Goal: Contribute content

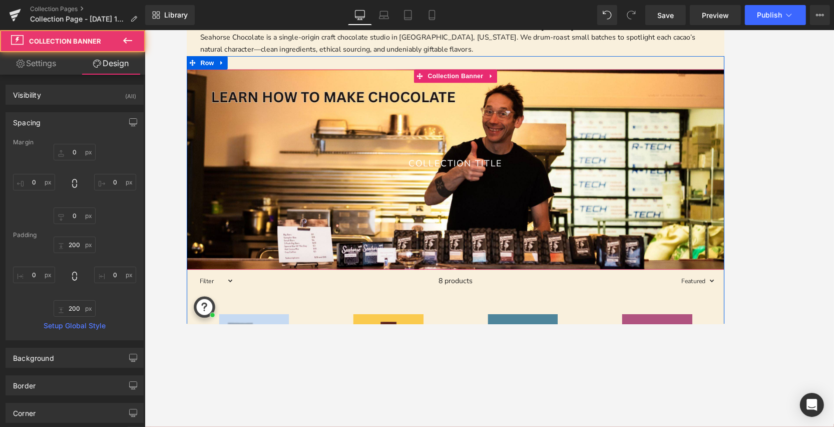
scroll to position [141, 0]
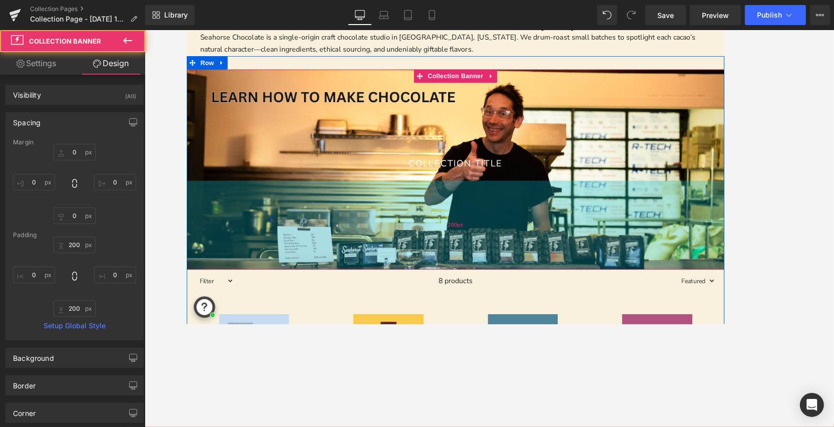
click at [583, 219] on div "200px" at bounding box center [489, 250] width 606 height 100
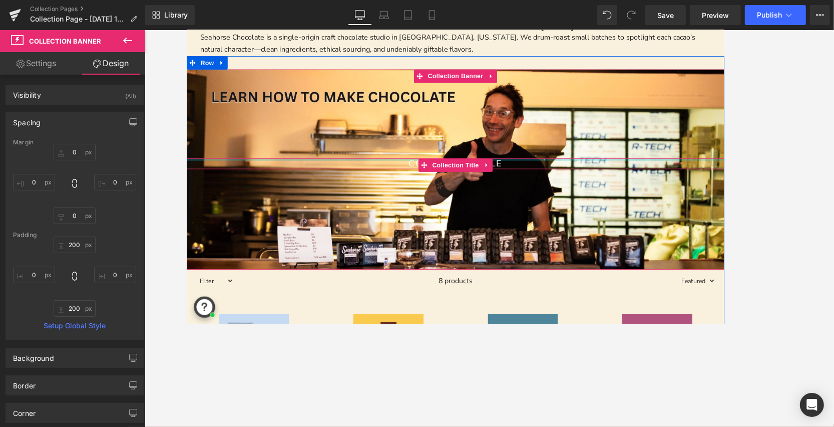
click at [577, 177] on h1 "Collection title" at bounding box center [489, 181] width 606 height 12
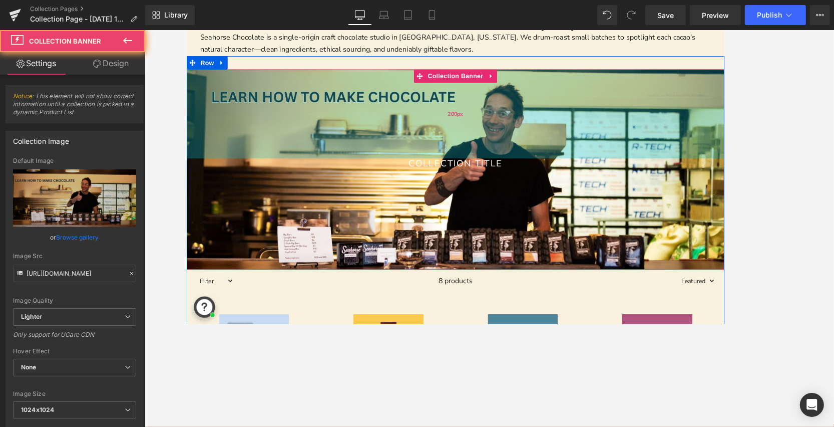
click at [578, 157] on div "200px" at bounding box center [489, 125] width 606 height 100
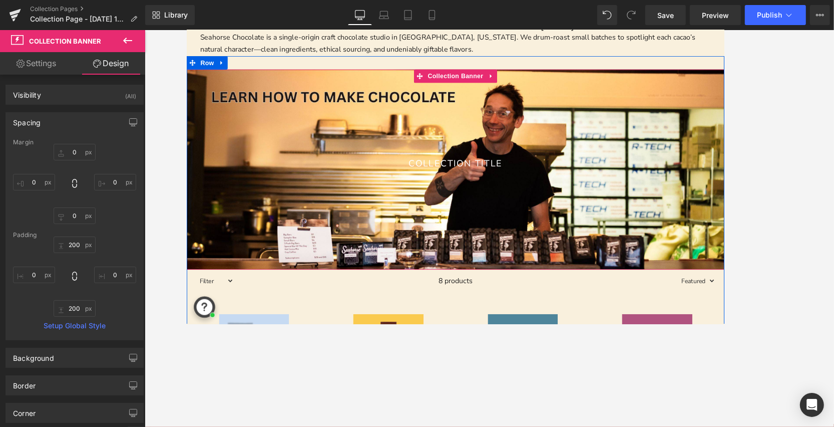
click at [293, 176] on div "Collection title Collection Title" at bounding box center [489, 181] width 606 height 12
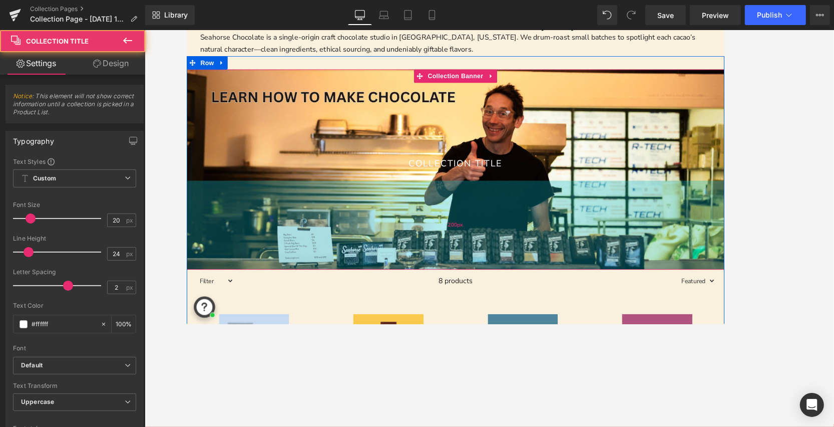
click at [287, 222] on div "200px" at bounding box center [489, 250] width 606 height 100
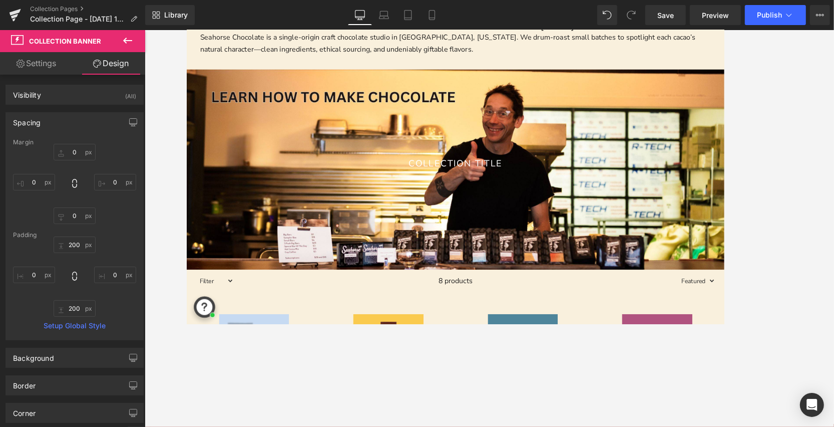
click at [148, 129] on div at bounding box center [490, 228] width 690 height 397
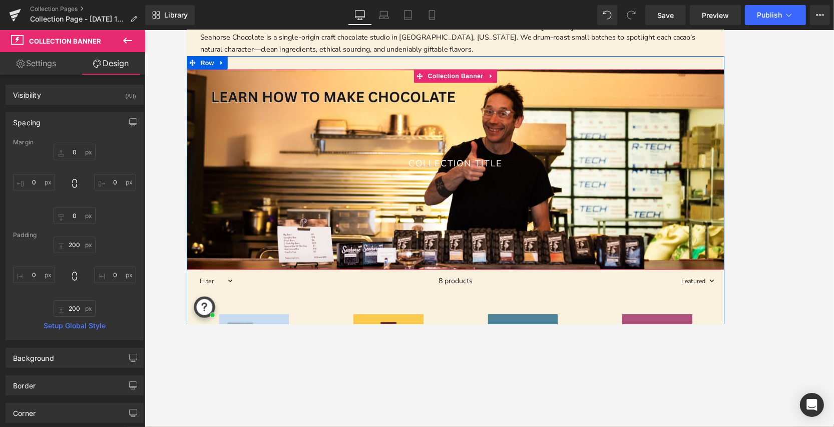
click at [232, 194] on span "Collection title Collection Title" at bounding box center [489, 187] width 606 height 25
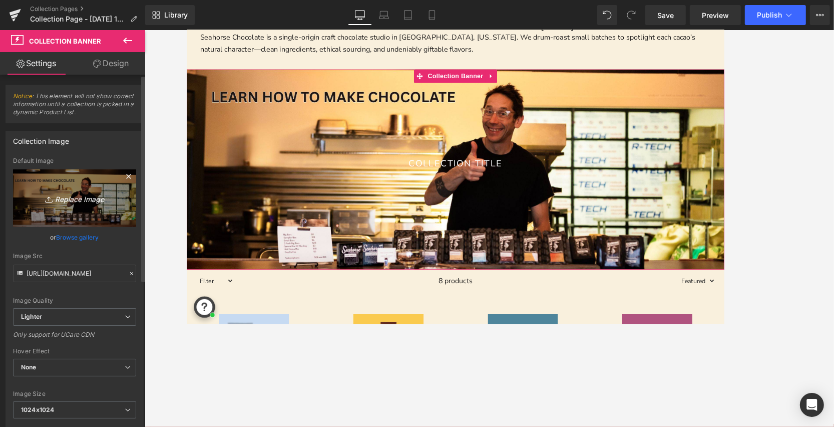
click at [82, 199] on icon "Replace Image" at bounding box center [75, 198] width 80 height 13
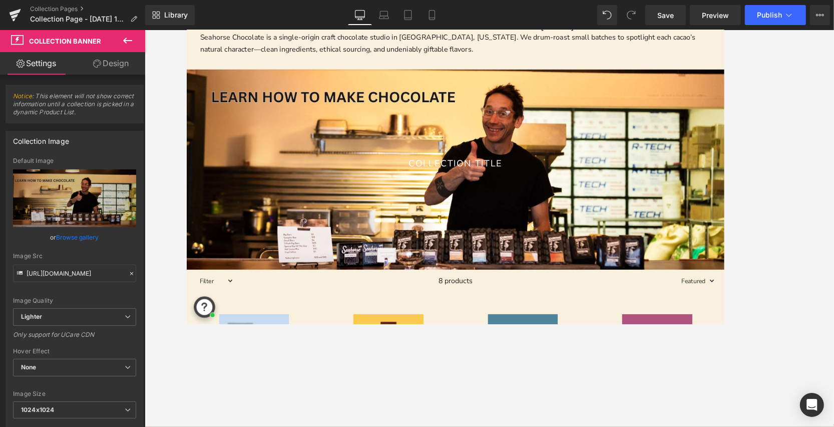
type input "C:\fakepath\Best Chocolate Gift Ideas.jpg"
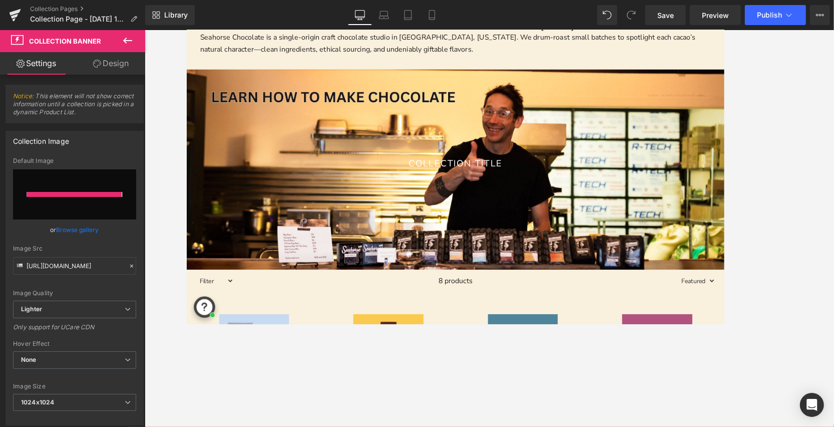
type input "[URL][DOMAIN_NAME]"
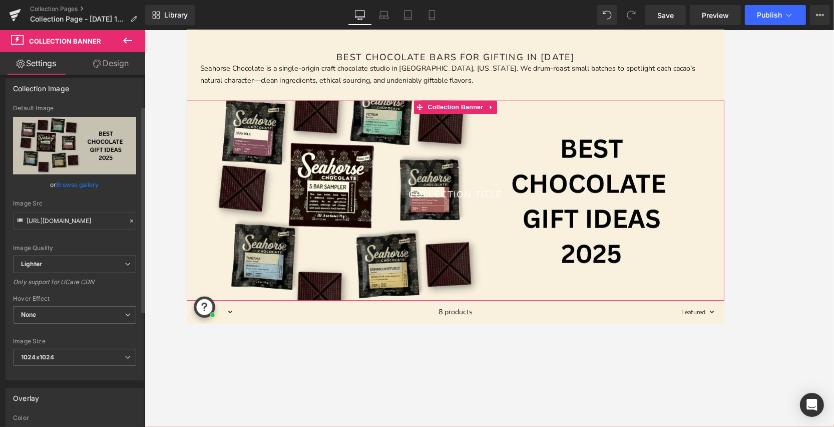
scroll to position [53, 0]
click at [100, 362] on span "1024x1024" at bounding box center [74, 357] width 123 height 18
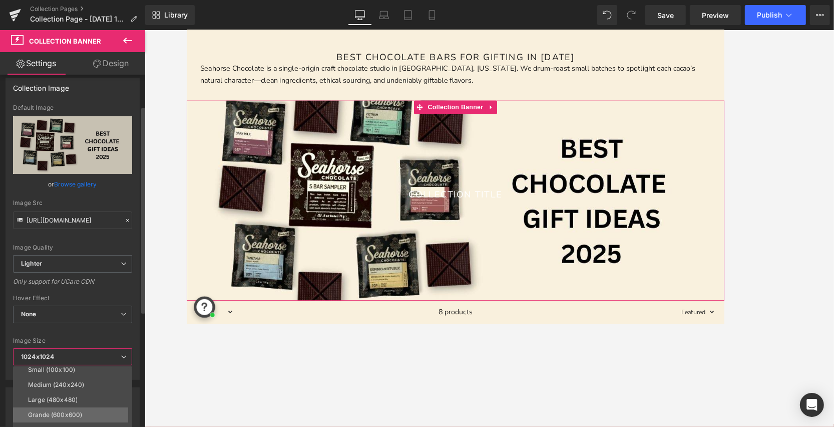
scroll to position [0, 0]
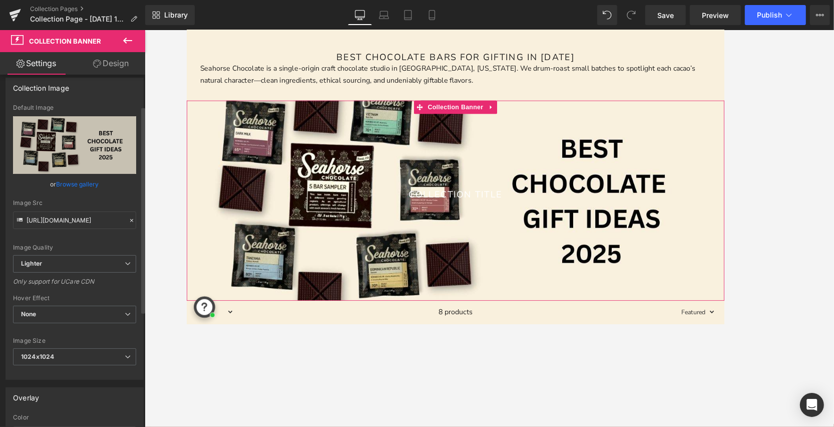
click at [96, 332] on div at bounding box center [74, 331] width 123 height 7
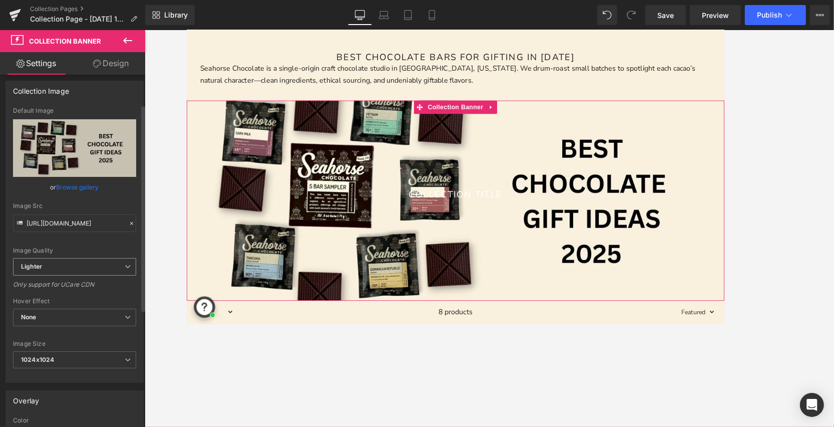
click at [79, 276] on div "Lighter Lighter Lightest" at bounding box center [74, 269] width 123 height 23
click at [78, 264] on span "Lighter" at bounding box center [74, 267] width 123 height 18
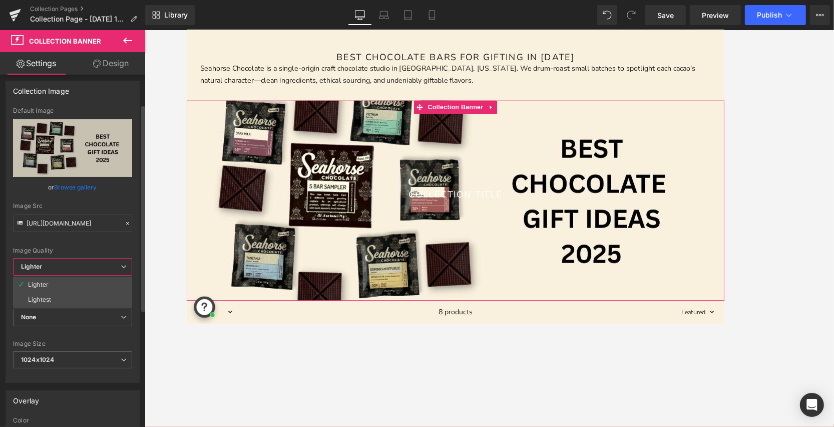
click at [80, 242] on div "Image Quality Lighter Lightest Lighter Lighter Lightest Only support for UCare …" at bounding box center [72, 182] width 119 height 151
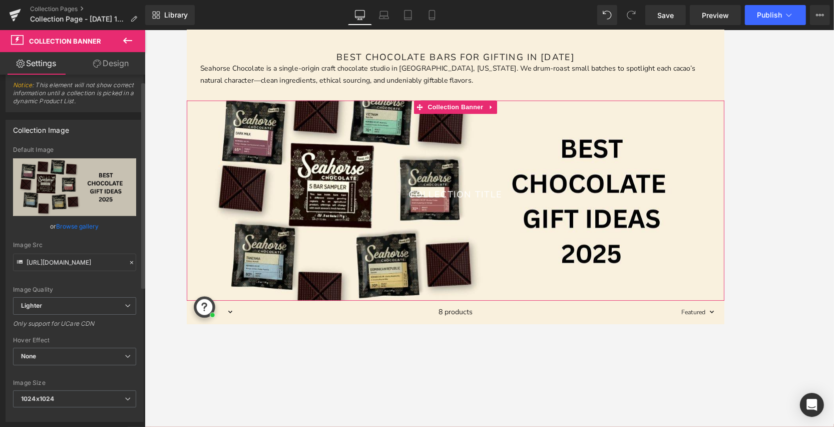
scroll to position [0, 0]
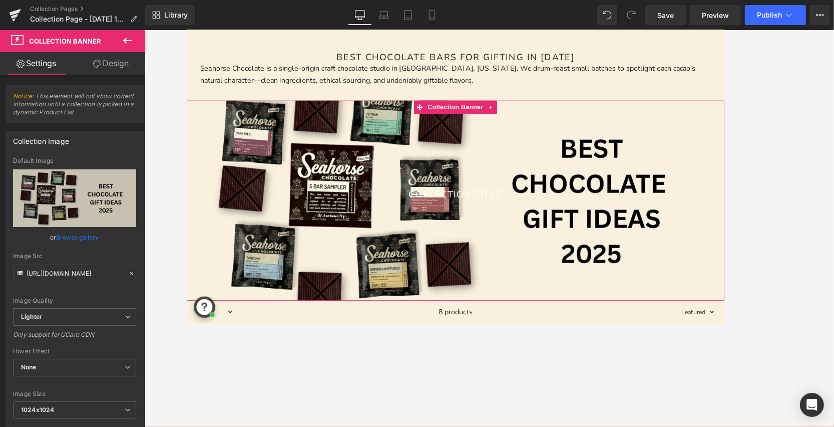
click at [110, 67] on link "Design" at bounding box center [111, 63] width 73 height 23
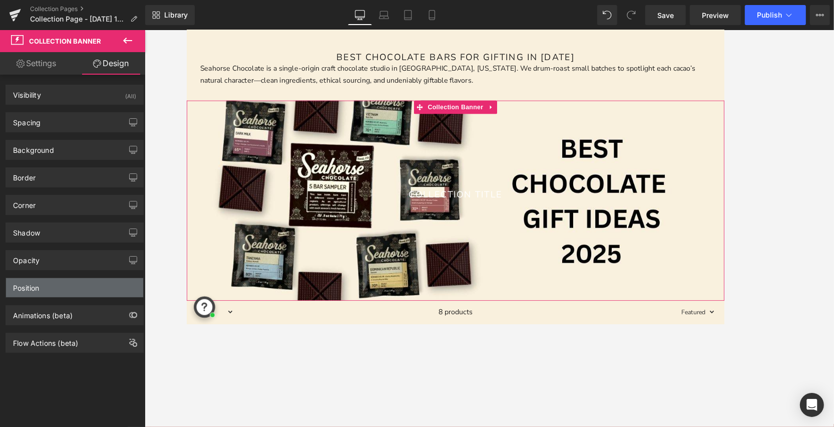
click at [91, 281] on div "Position" at bounding box center [74, 287] width 137 height 19
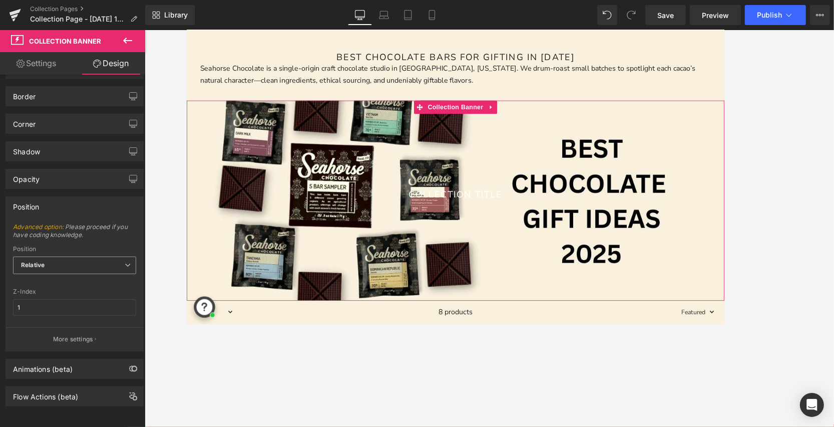
scroll to position [85, 0]
click at [116, 256] on span "Relative" at bounding box center [74, 265] width 123 height 18
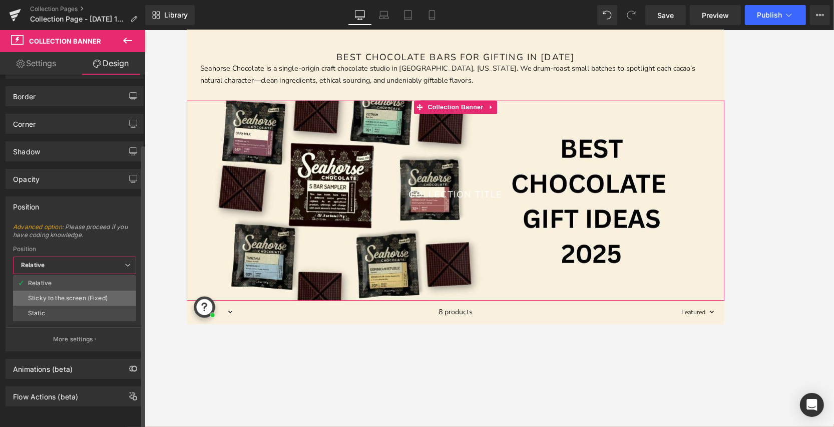
click at [109, 292] on li "Sticky to the screen (Fixed)" at bounding box center [74, 297] width 123 height 15
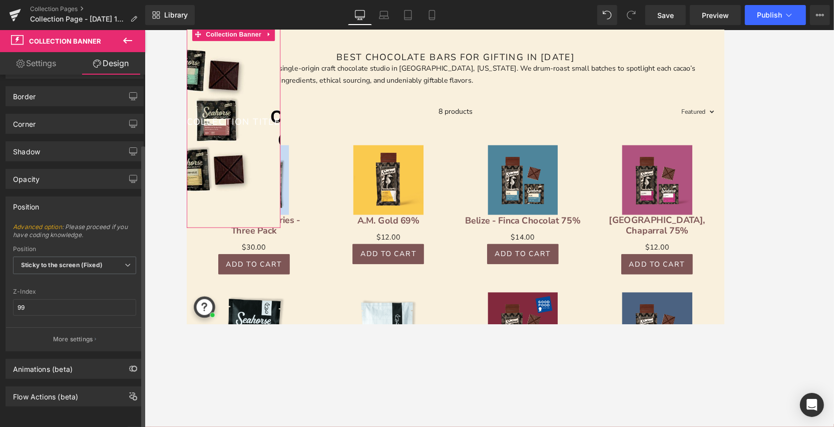
type input "1"
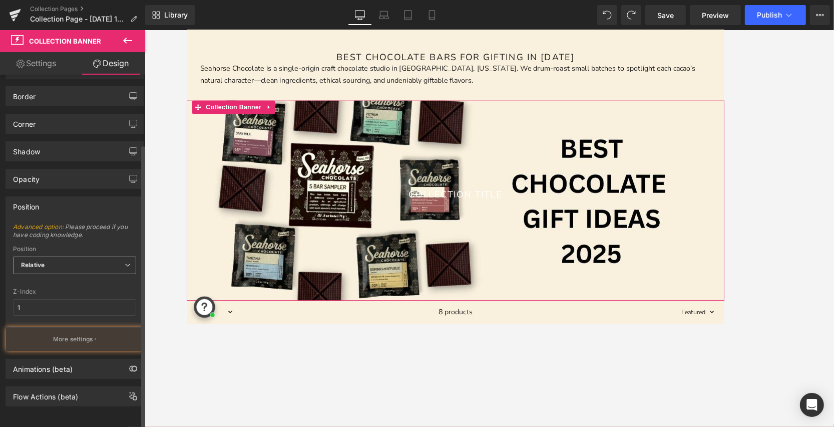
click at [63, 258] on span "Relative" at bounding box center [74, 265] width 123 height 18
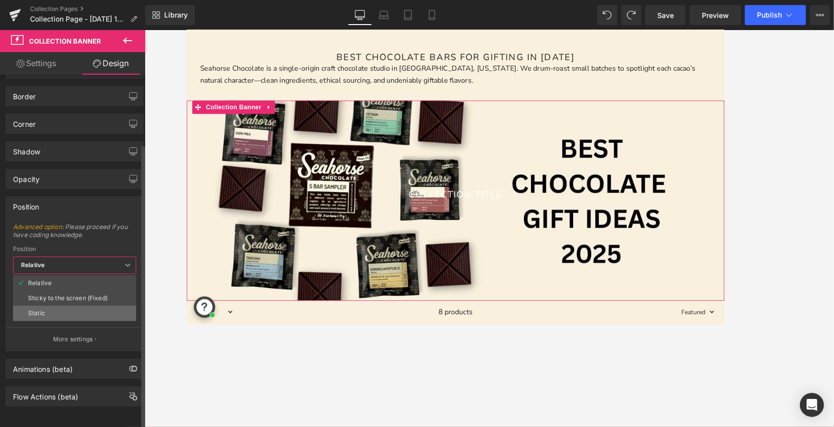
click at [57, 306] on li "Static" at bounding box center [74, 313] width 123 height 15
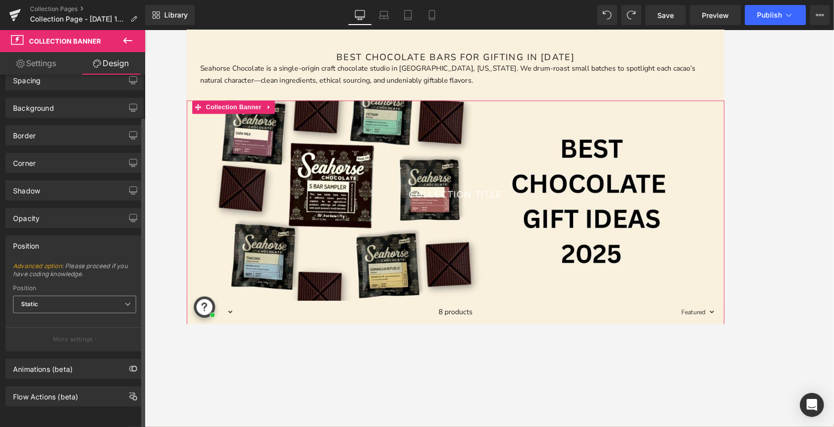
click at [57, 295] on span "Static" at bounding box center [74, 304] width 123 height 18
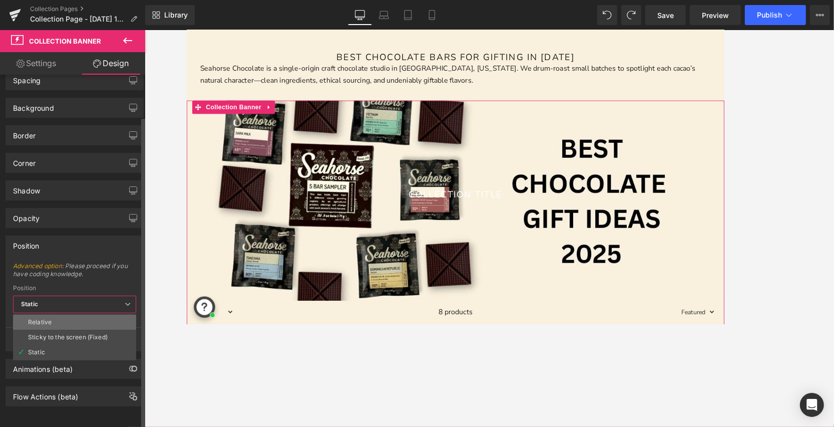
click at [59, 315] on li "Relative" at bounding box center [74, 322] width 123 height 15
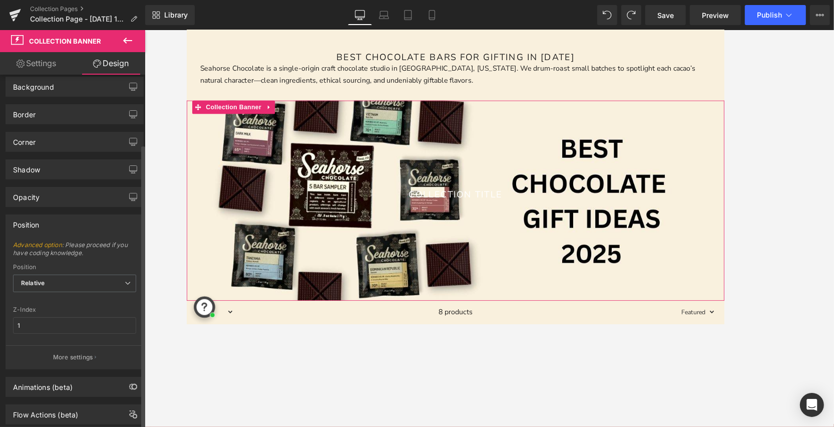
scroll to position [86, 0]
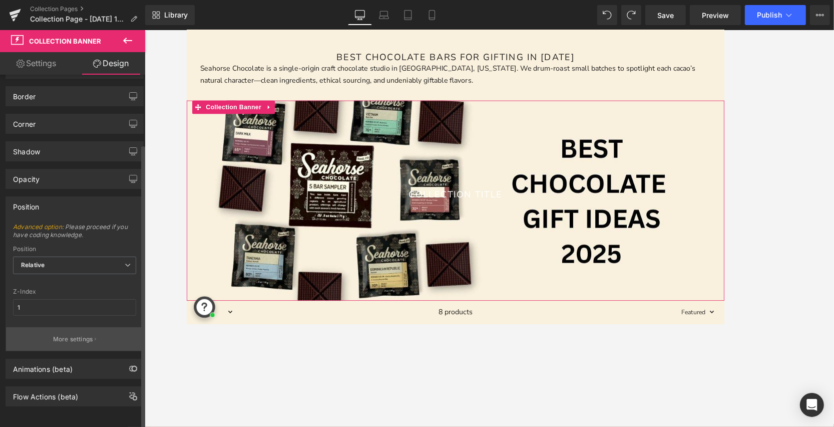
click at [81, 339] on button "More settings" at bounding box center [74, 339] width 137 height 24
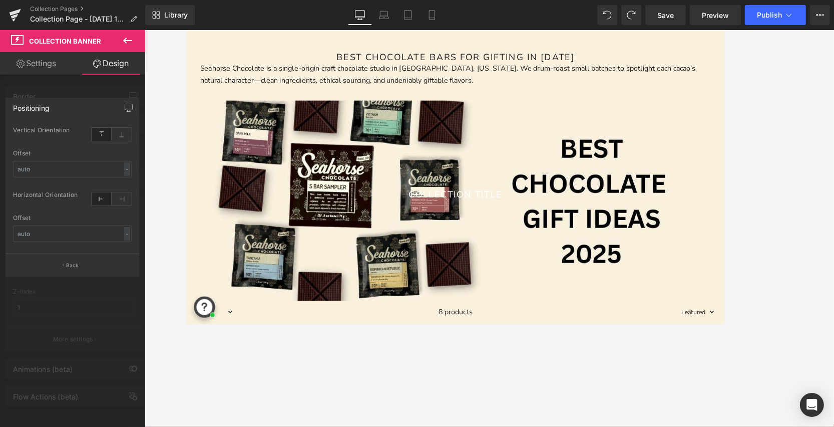
click at [126, 38] on icon at bounding box center [128, 41] width 12 height 12
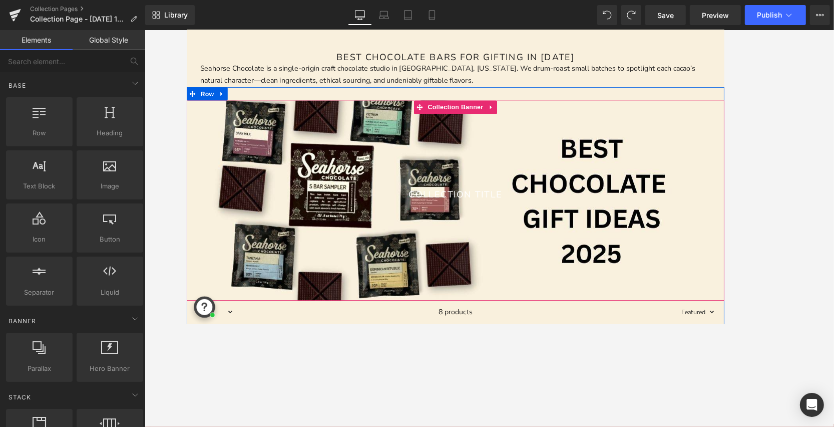
click at [199, 230] on span "Collection title Collection Title" at bounding box center [489, 222] width 606 height 25
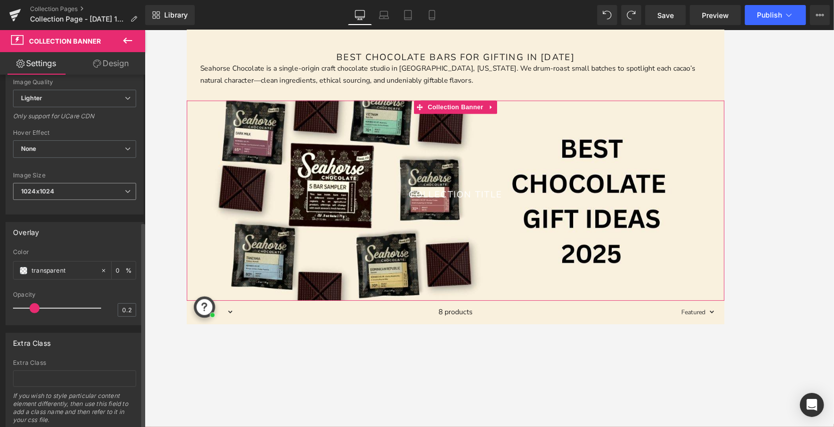
scroll to position [249, 0]
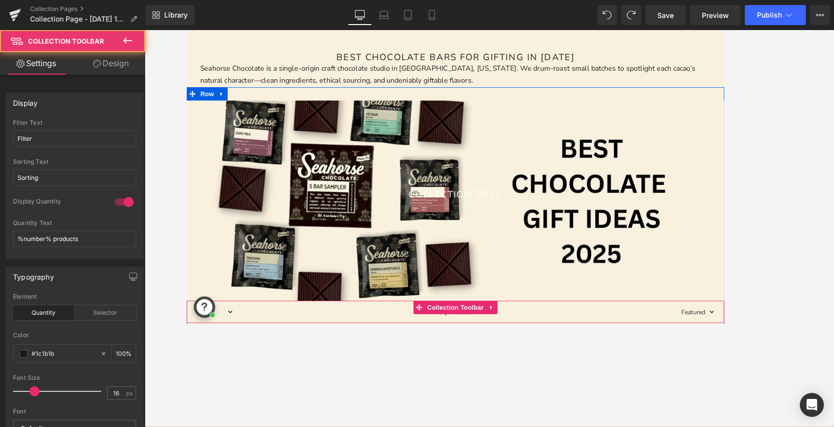
click at [298, 351] on div "8 products" at bounding box center [489, 347] width 500 height 25
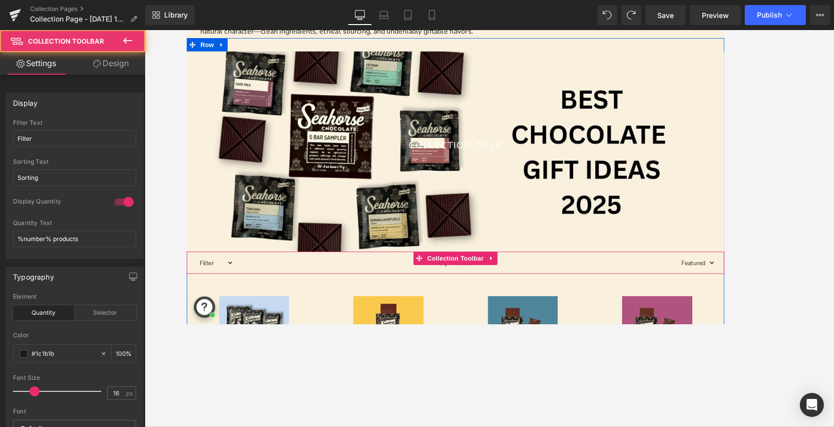
scroll to position [178, 0]
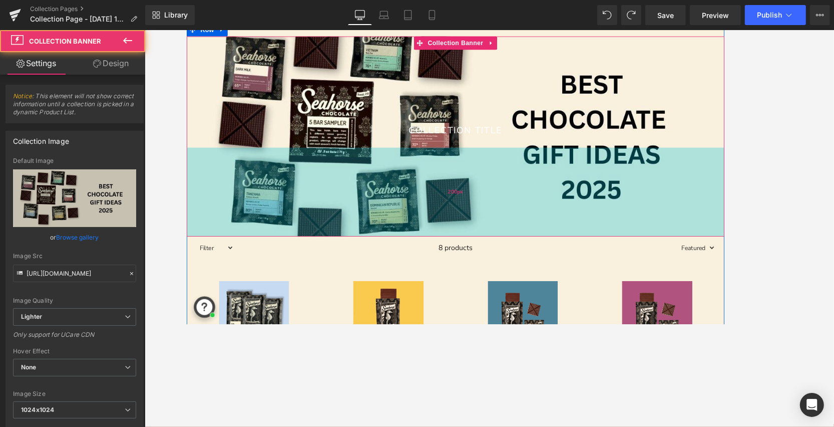
click at [561, 243] on div "200px" at bounding box center [489, 213] width 606 height 100
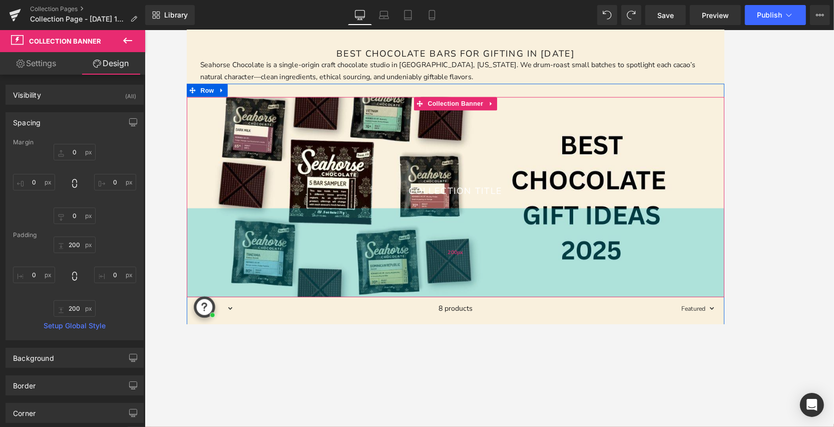
scroll to position [105, 0]
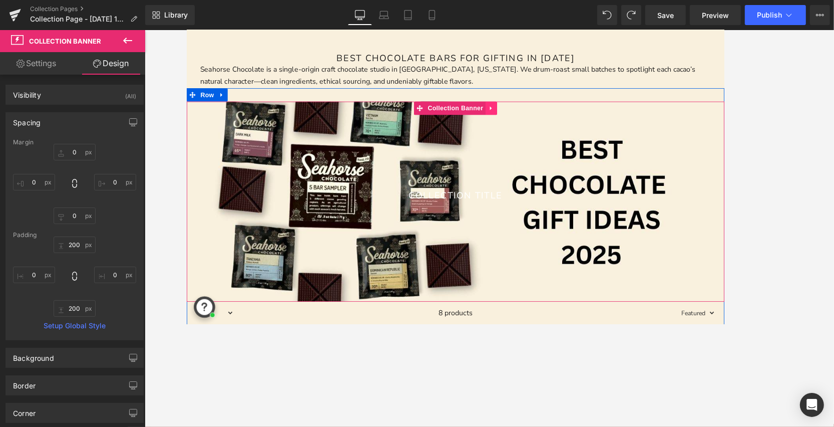
click at [528, 122] on link at bounding box center [529, 118] width 13 height 15
